Goal: Task Accomplishment & Management: Manage account settings

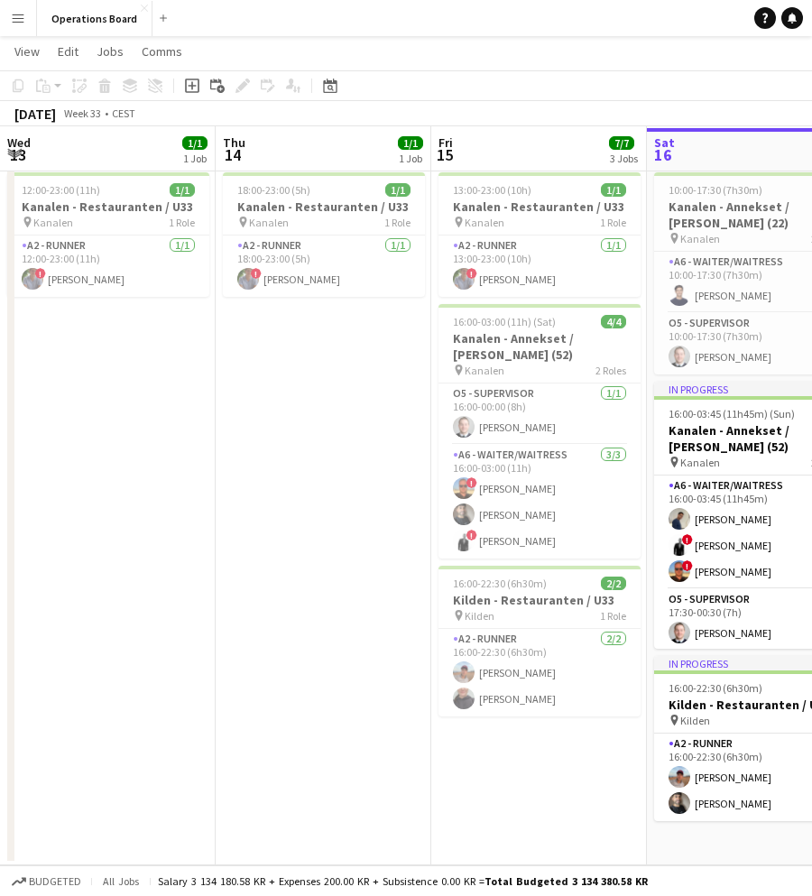
scroll to position [0, 431]
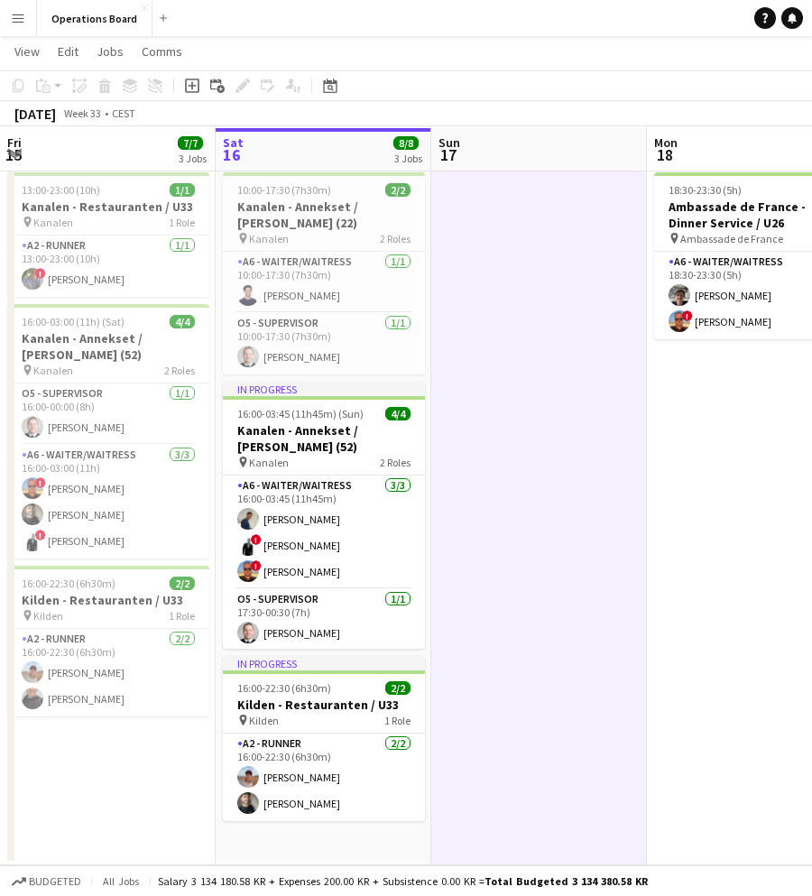
click at [19, 20] on app-icon "Menu" at bounding box center [18, 18] width 14 height 14
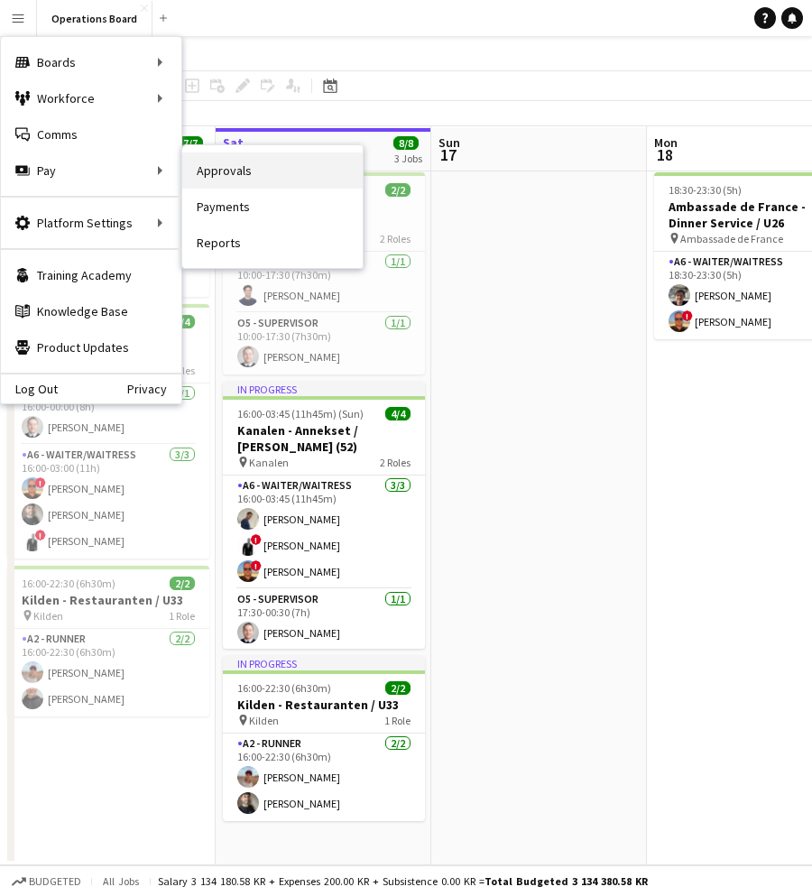
click at [216, 166] on link "Approvals" at bounding box center [272, 170] width 180 height 36
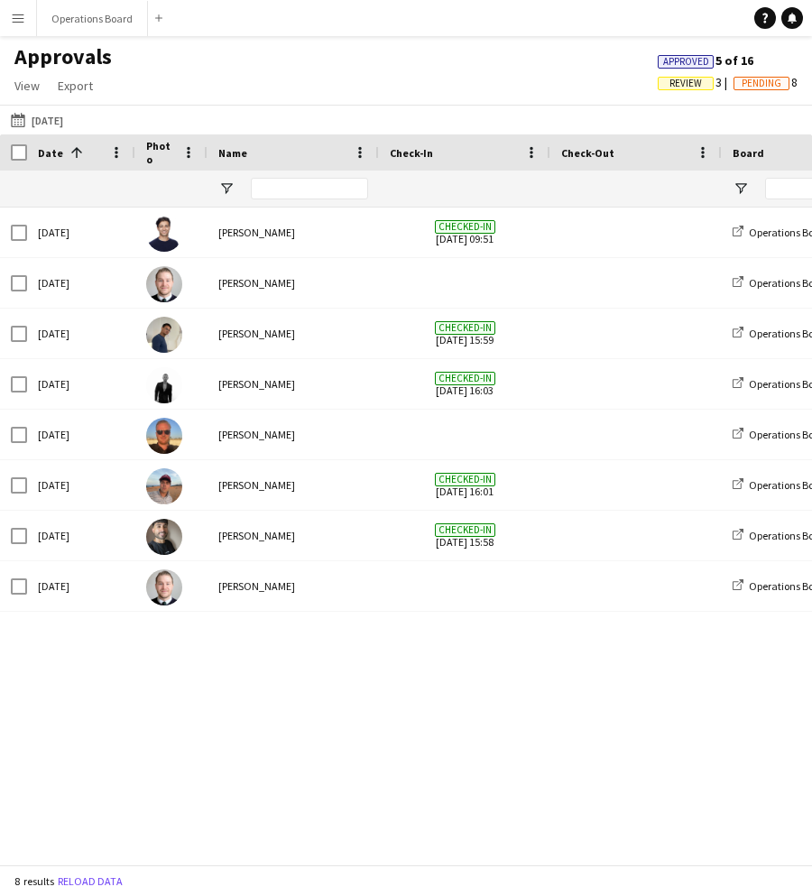
click at [683, 78] on span "Review" at bounding box center [685, 84] width 32 height 12
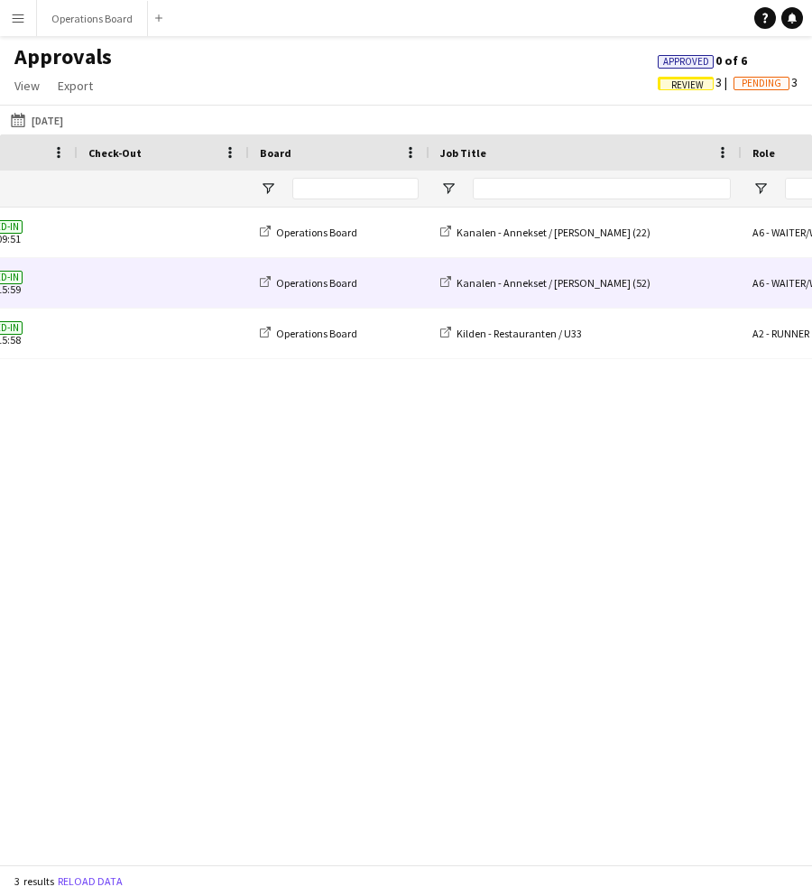
scroll to position [0, 684]
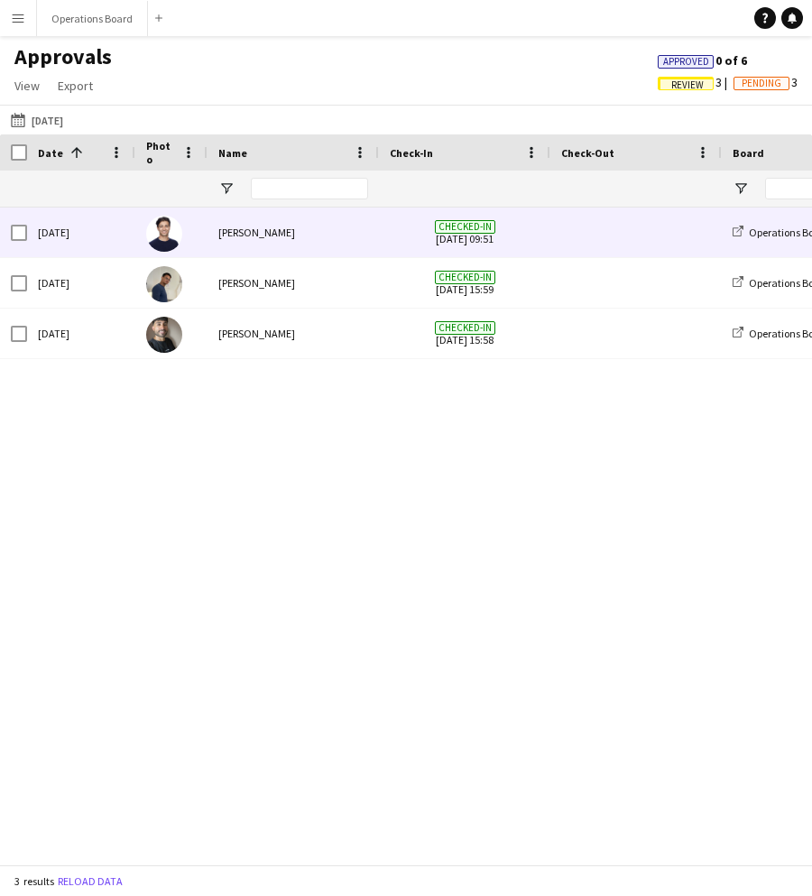
click at [429, 244] on span "Checked-in 16-08-2025 09:51" at bounding box center [465, 232] width 150 height 50
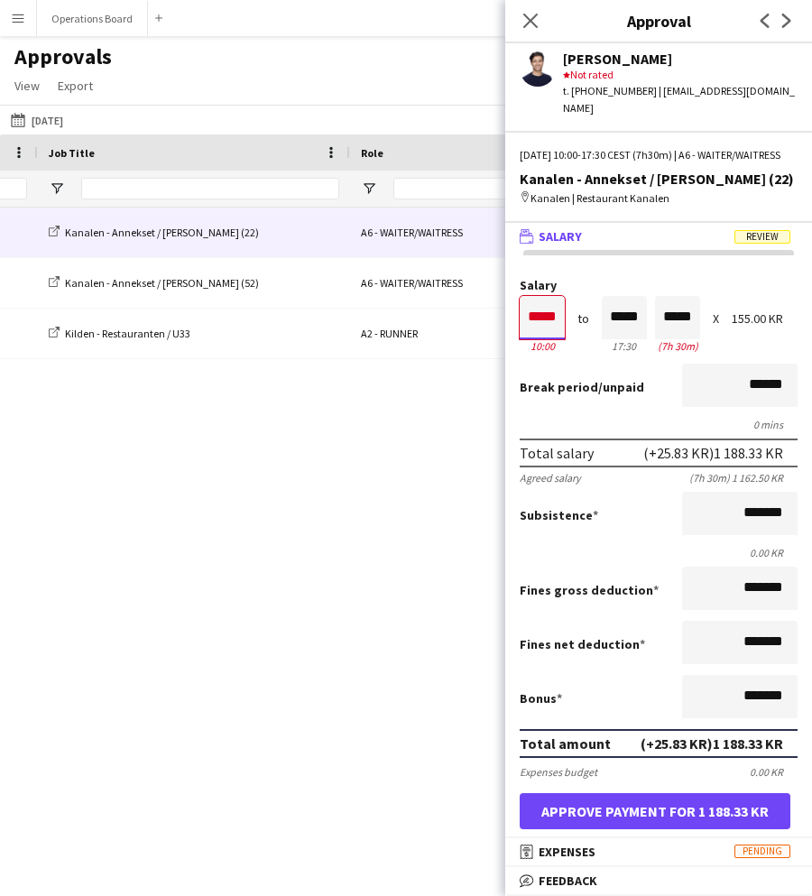
click at [542, 320] on input "*****" at bounding box center [542, 317] width 45 height 43
type input "*****"
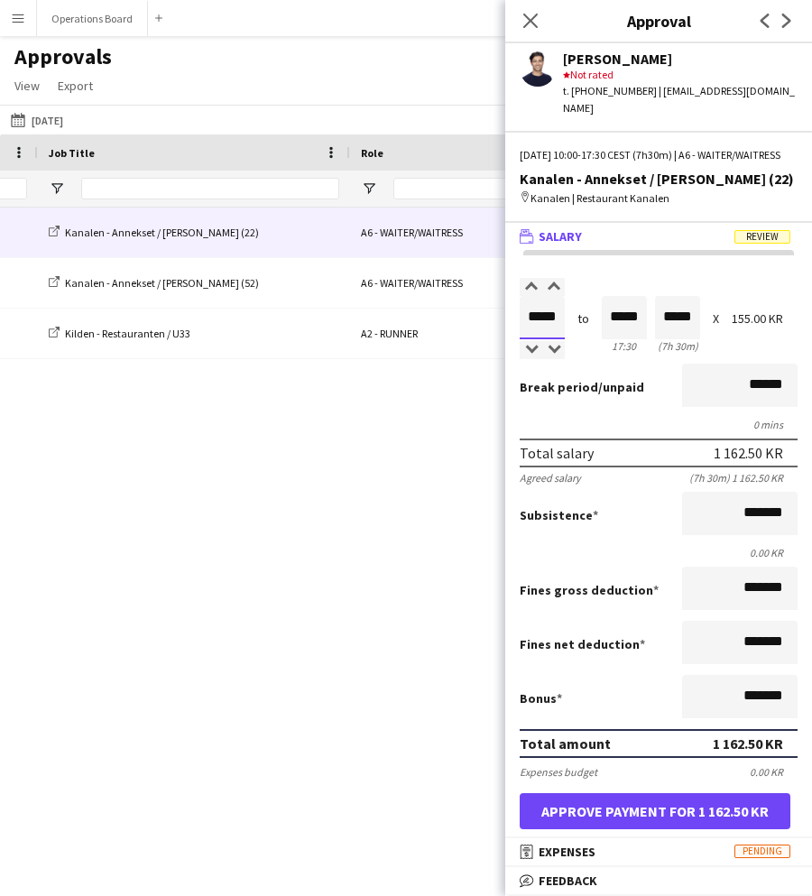
type input "*****"
click at [624, 403] on div "Break period /unpaid ******" at bounding box center [659, 386] width 278 height 47
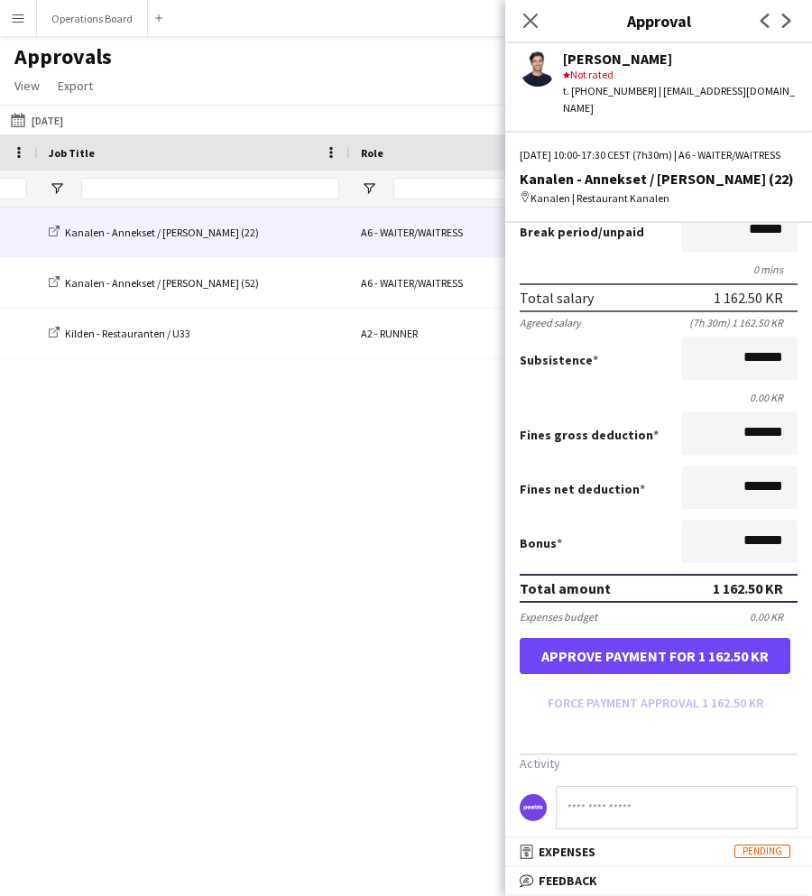
click at [639, 659] on button "Approve payment for 1 162.50 KR" at bounding box center [655, 656] width 271 height 36
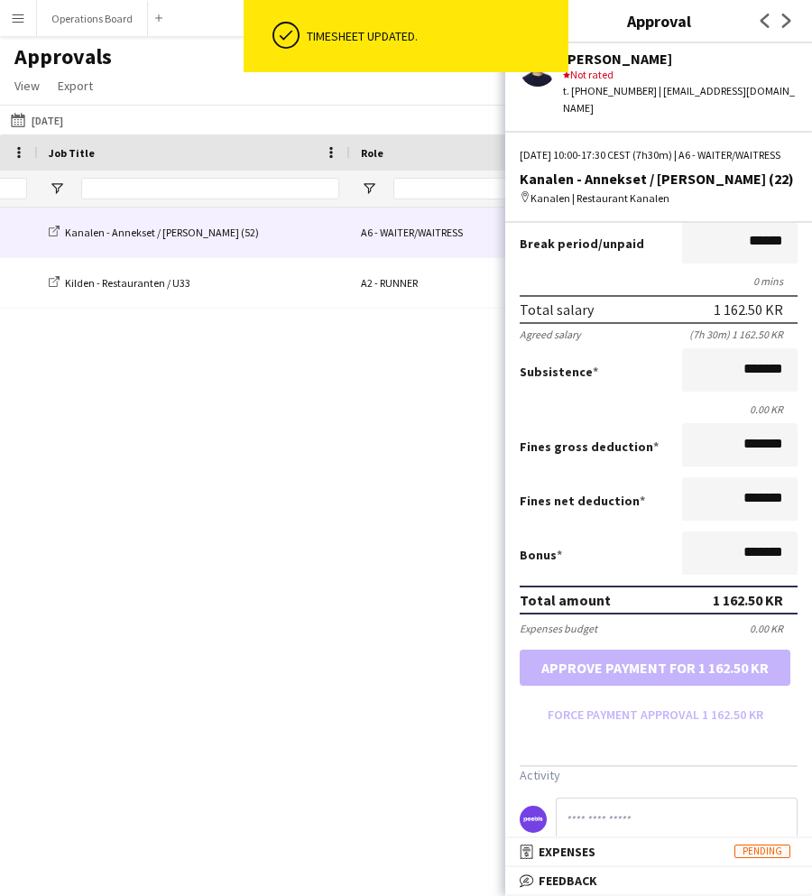
click at [319, 227] on div "Kanalen - Annekset / Thea Larsen (52)" at bounding box center [194, 232] width 312 height 50
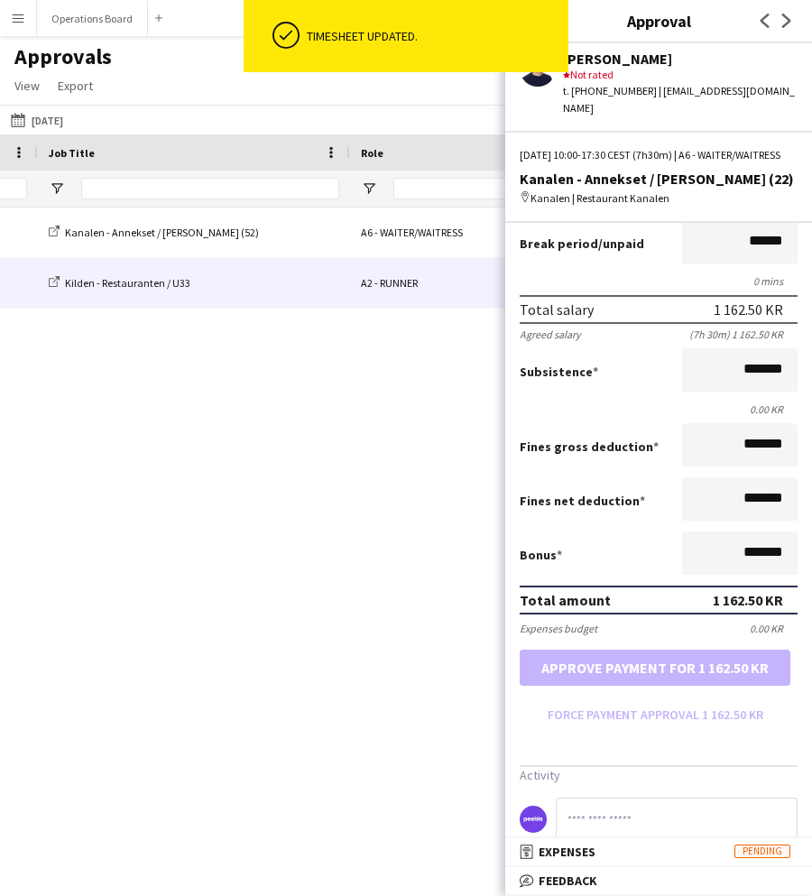
click at [311, 276] on div "Kilden - Restauranten / U33" at bounding box center [194, 283] width 312 height 50
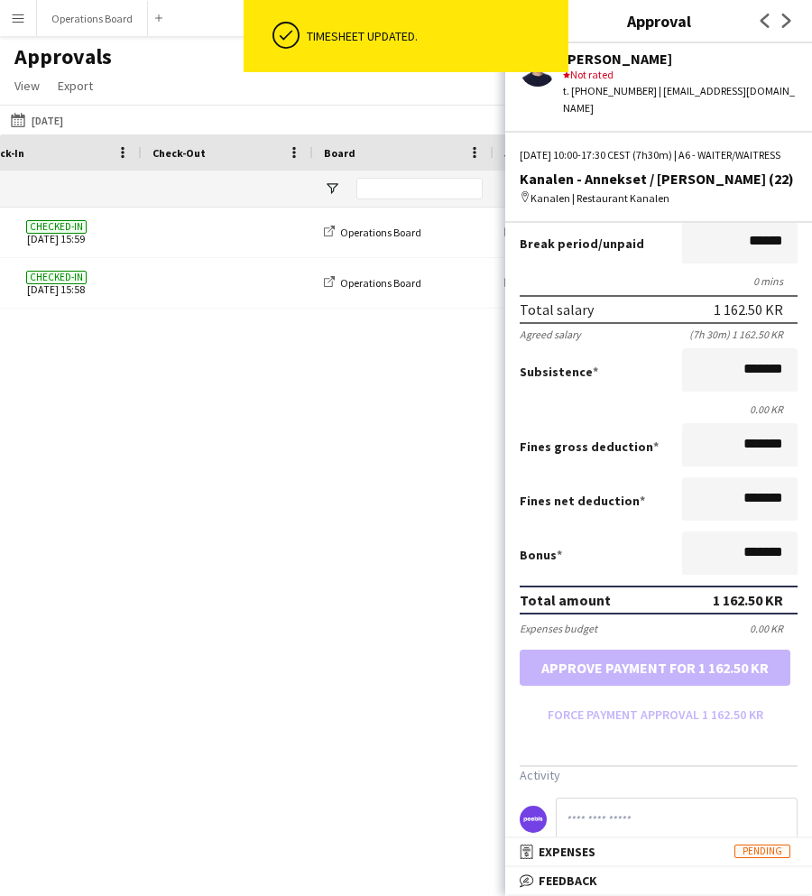
click at [528, 31] on div "Timesheet updated." at bounding box center [434, 36] width 254 height 16
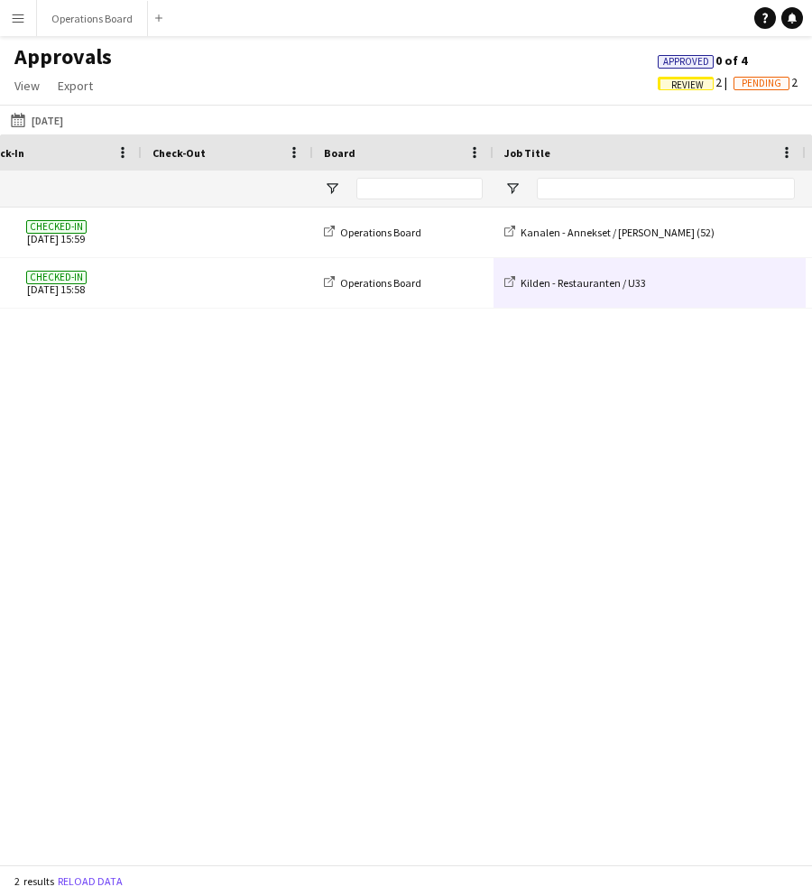
click at [666, 75] on span "Review 2" at bounding box center [696, 82] width 76 height 16
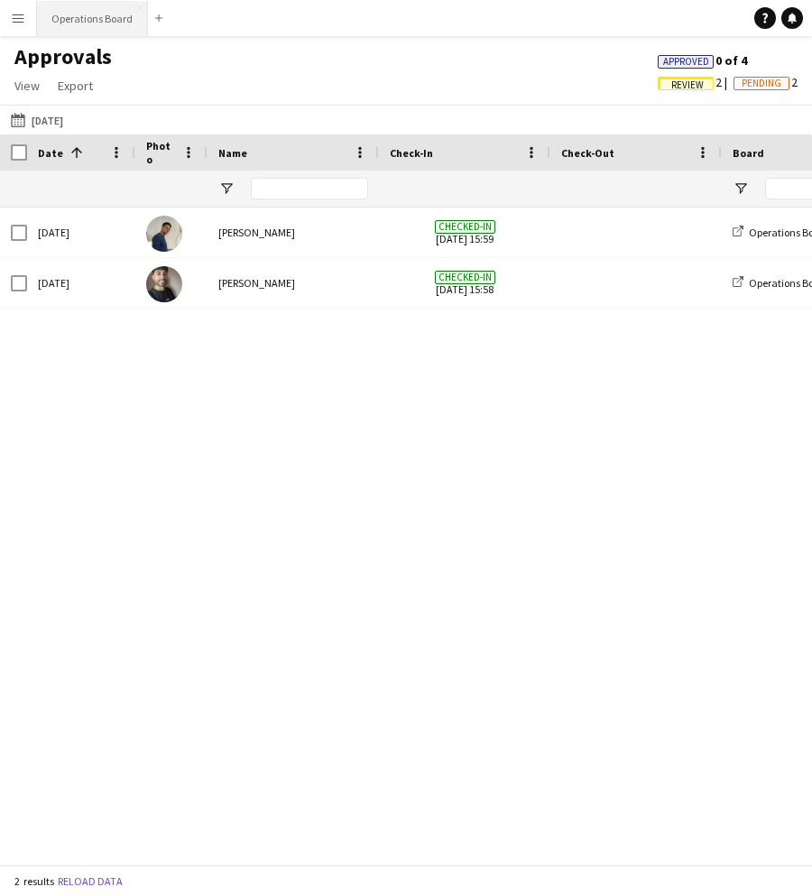
click at [102, 23] on button "Operations Board Close" at bounding box center [92, 18] width 111 height 35
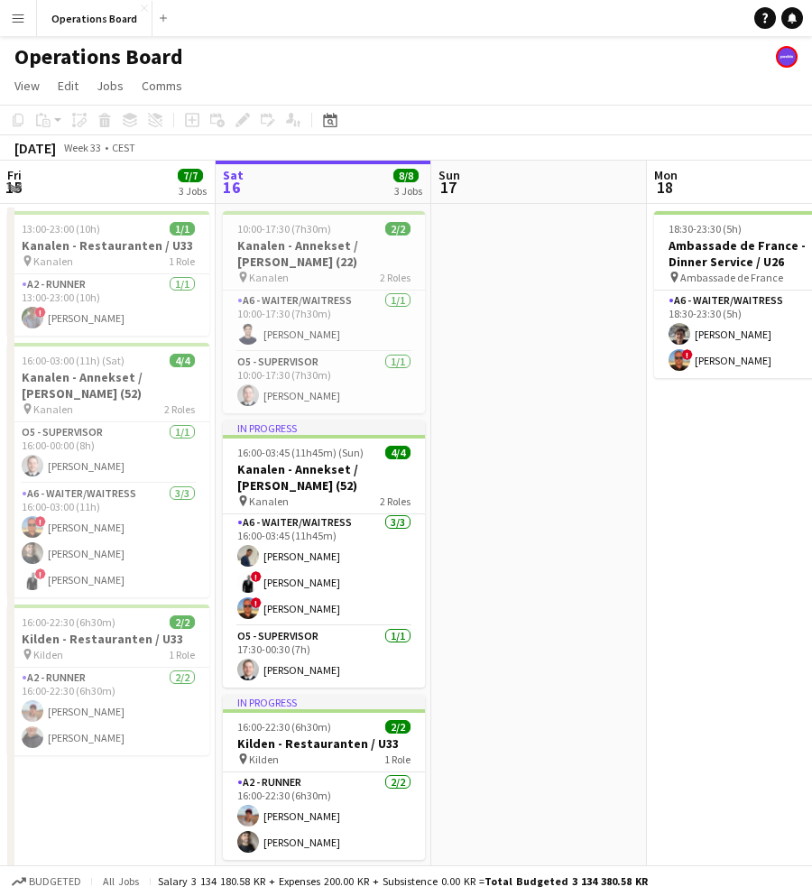
click at [26, 39] on div "Operations Board" at bounding box center [406, 53] width 812 height 34
click at [26, 35] on button "Menu" at bounding box center [18, 18] width 36 height 36
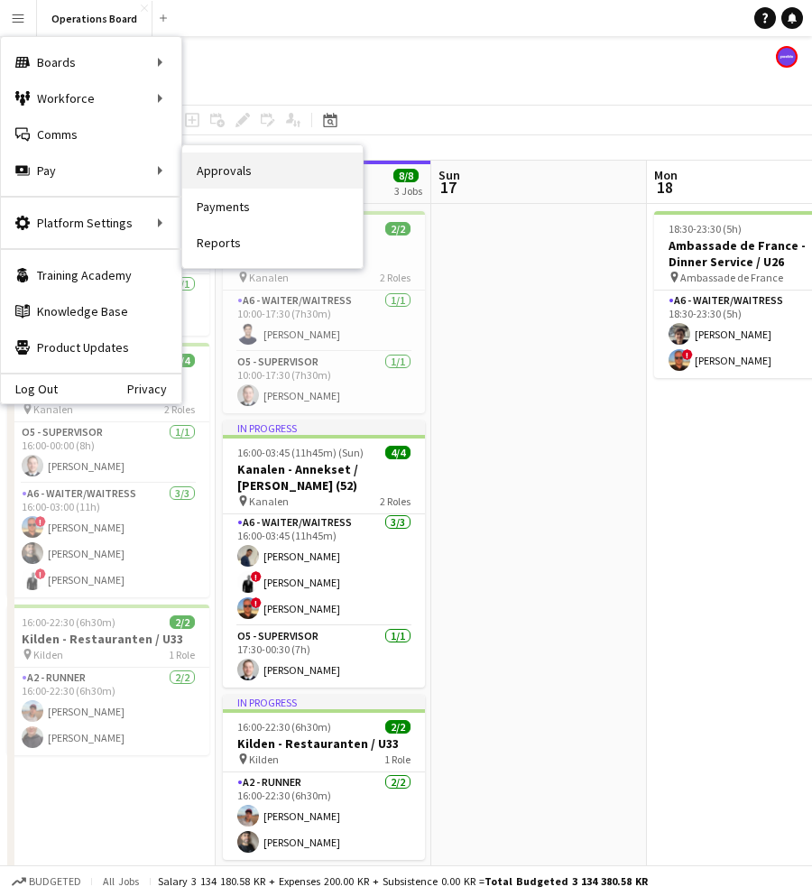
click at [255, 176] on link "Approvals" at bounding box center [272, 170] width 180 height 36
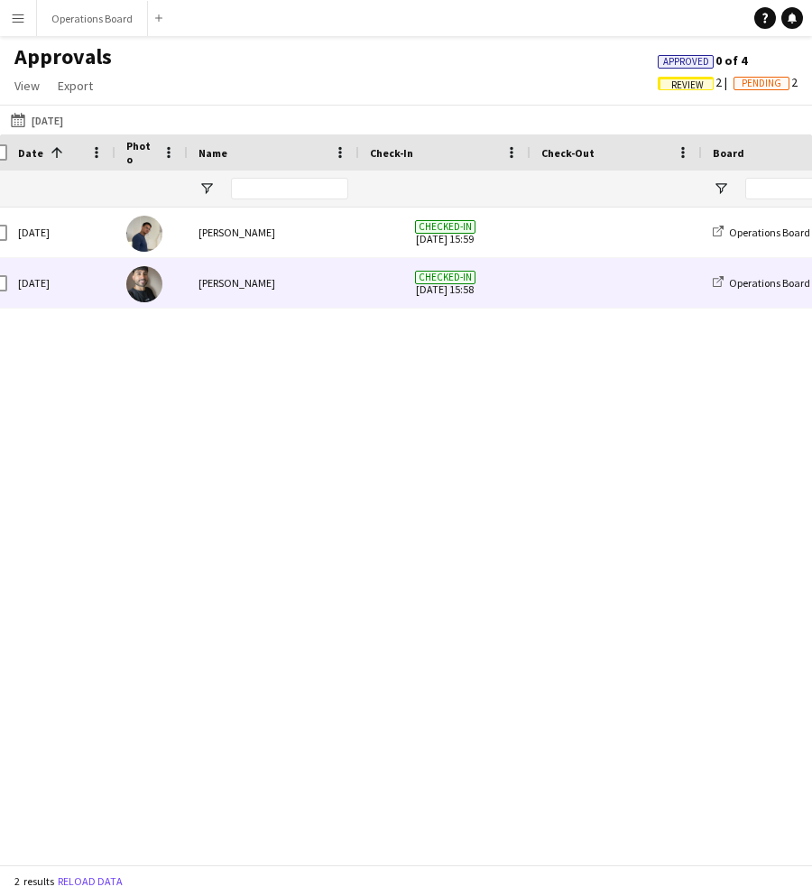
click at [546, 277] on span at bounding box center [616, 283] width 150 height 50
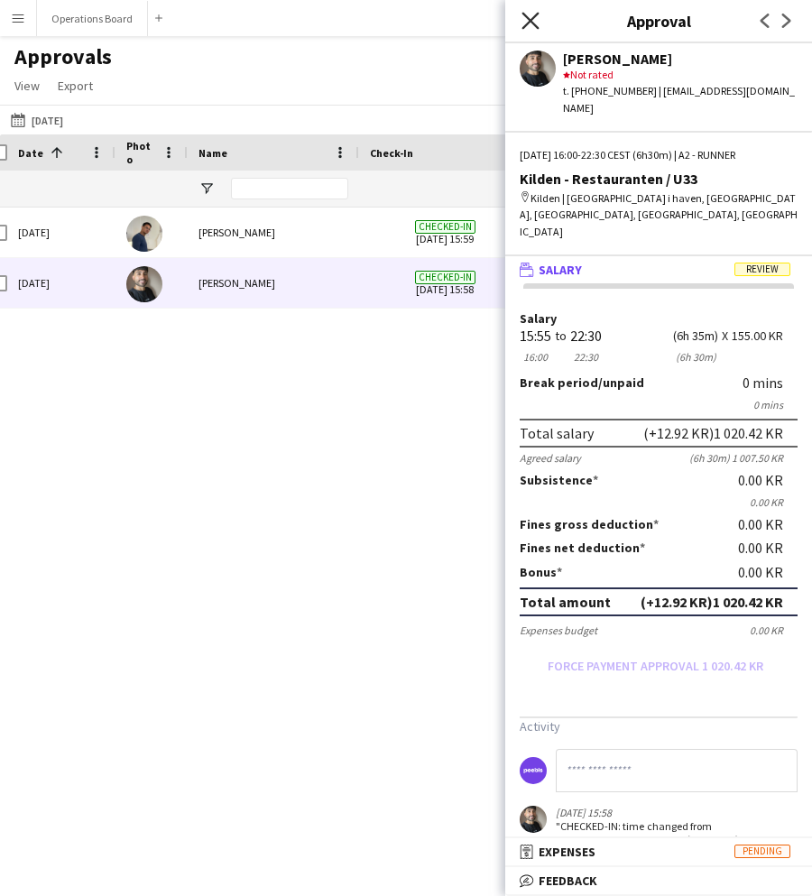
click at [528, 15] on icon "Close pop-in" at bounding box center [529, 20] width 17 height 17
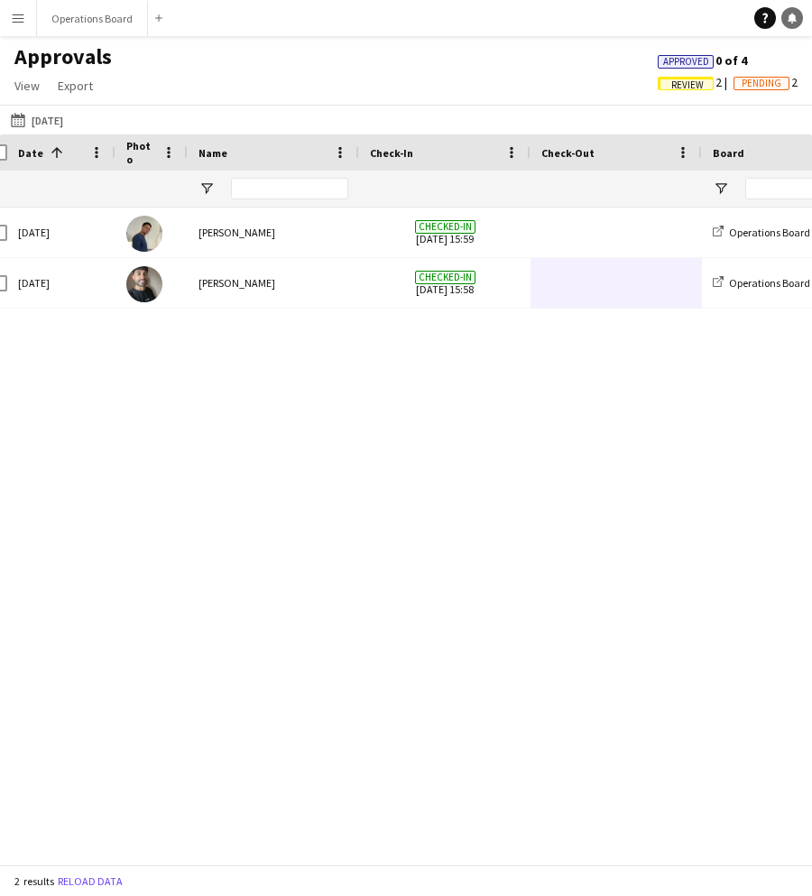
click at [795, 17] on icon at bounding box center [791, 17] width 9 height 9
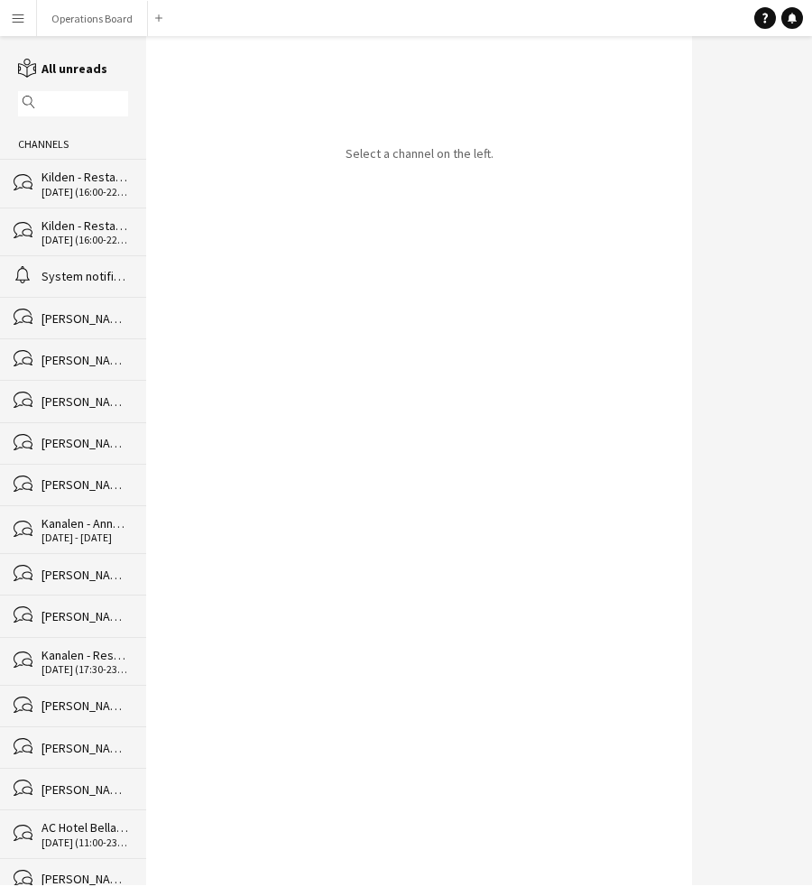
click at [55, 187] on div "[DATE] (16:00-22:30)" at bounding box center [84, 192] width 87 height 13
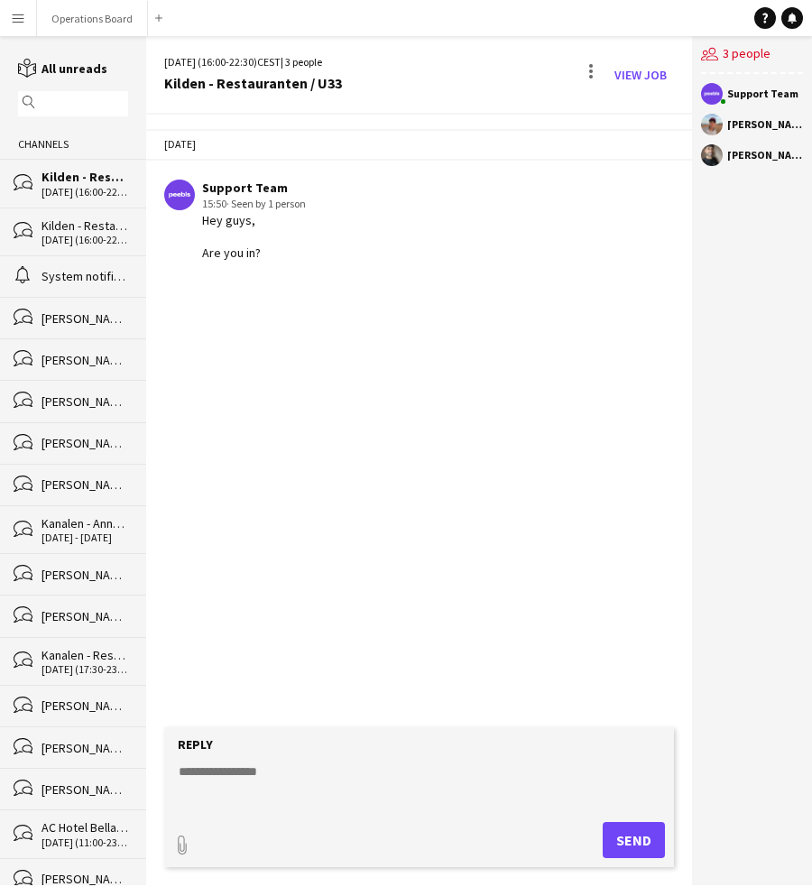
click at [35, 249] on div "bubbles Kilden - Restauranten / U33 [DATE] (16:00-22:30)" at bounding box center [73, 231] width 146 height 48
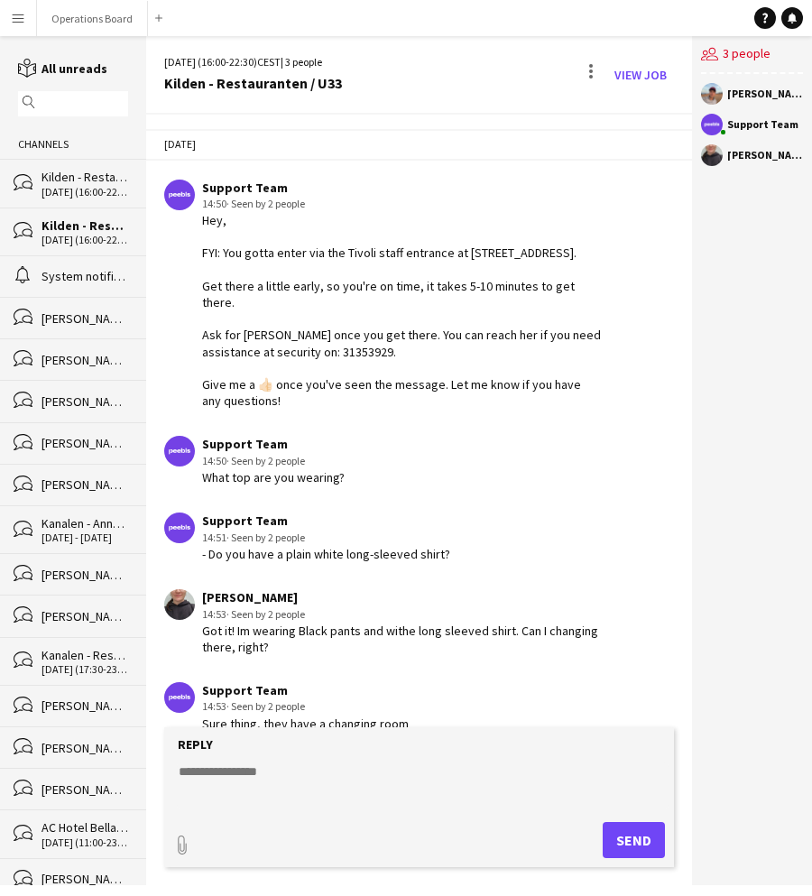
click at [66, 174] on div "Kilden - Restauranten / U33" at bounding box center [84, 177] width 87 height 16
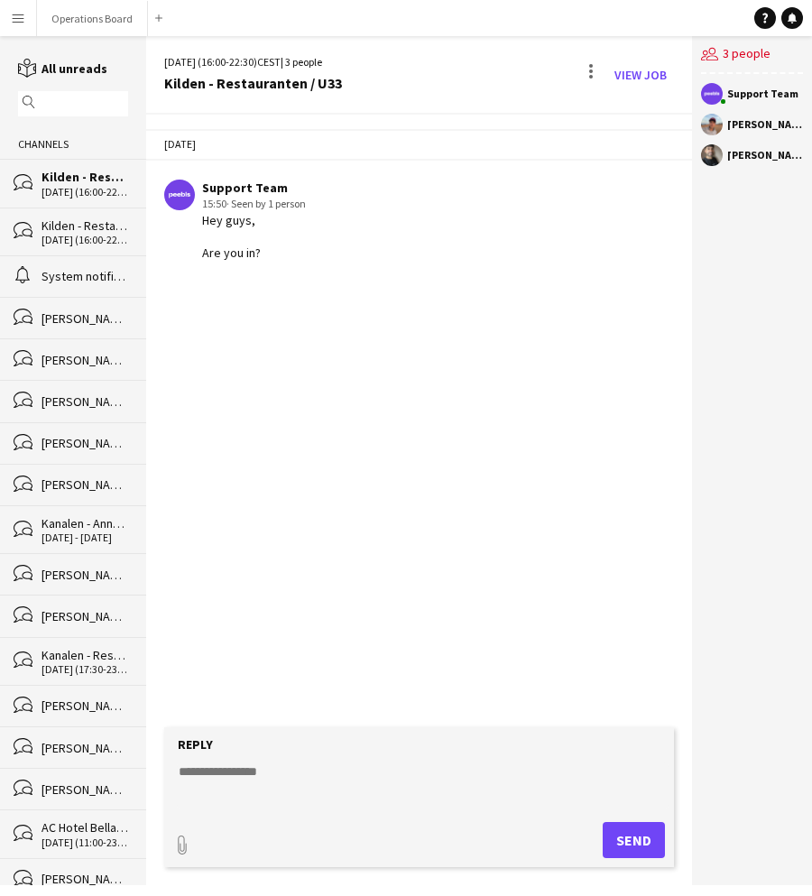
click at [270, 790] on textarea at bounding box center [423, 785] width 492 height 47
type textarea "*"
